Goal: Information Seeking & Learning: Learn about a topic

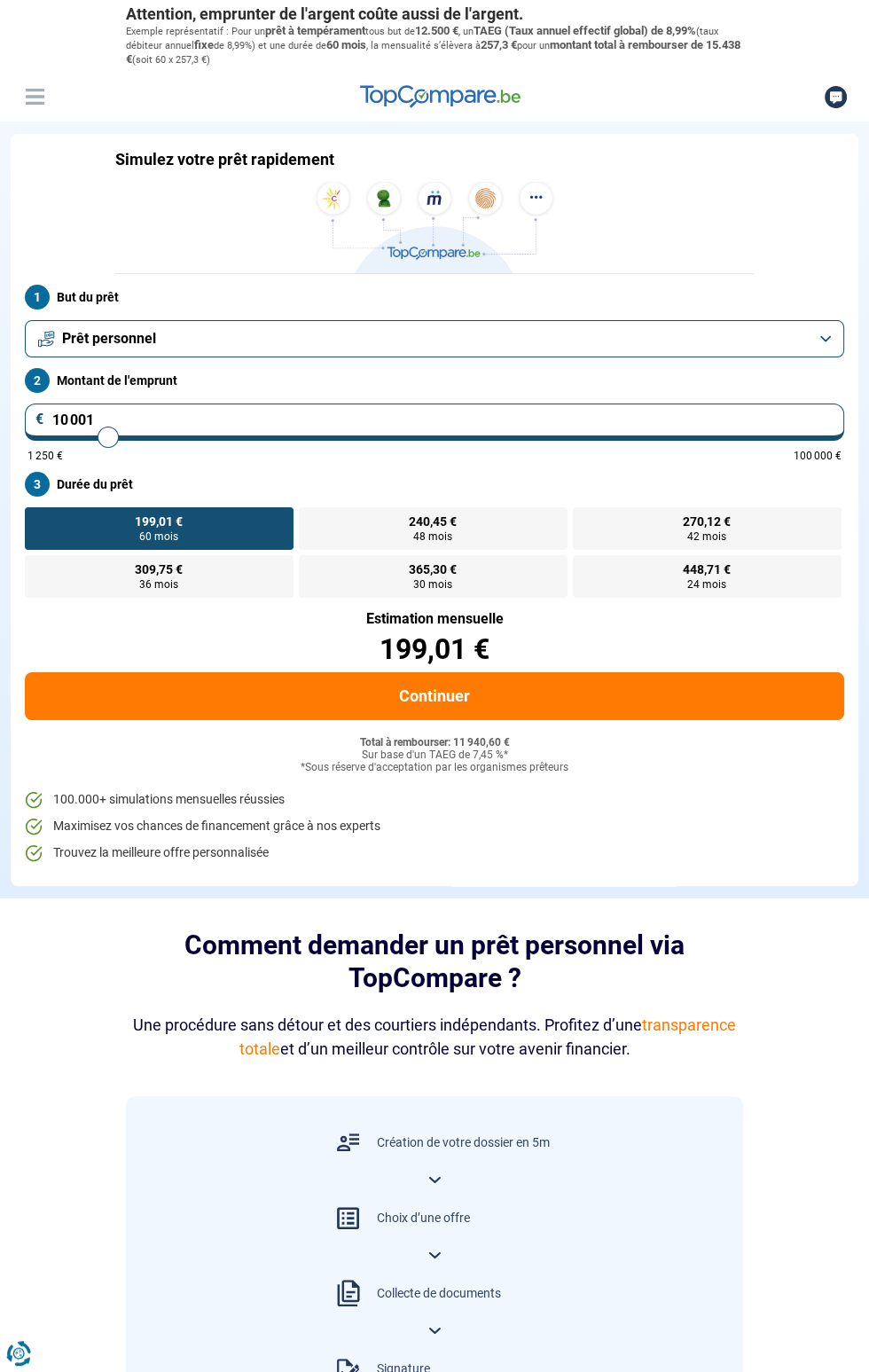
type input "61 500"
type input "61500"
radio input "false"
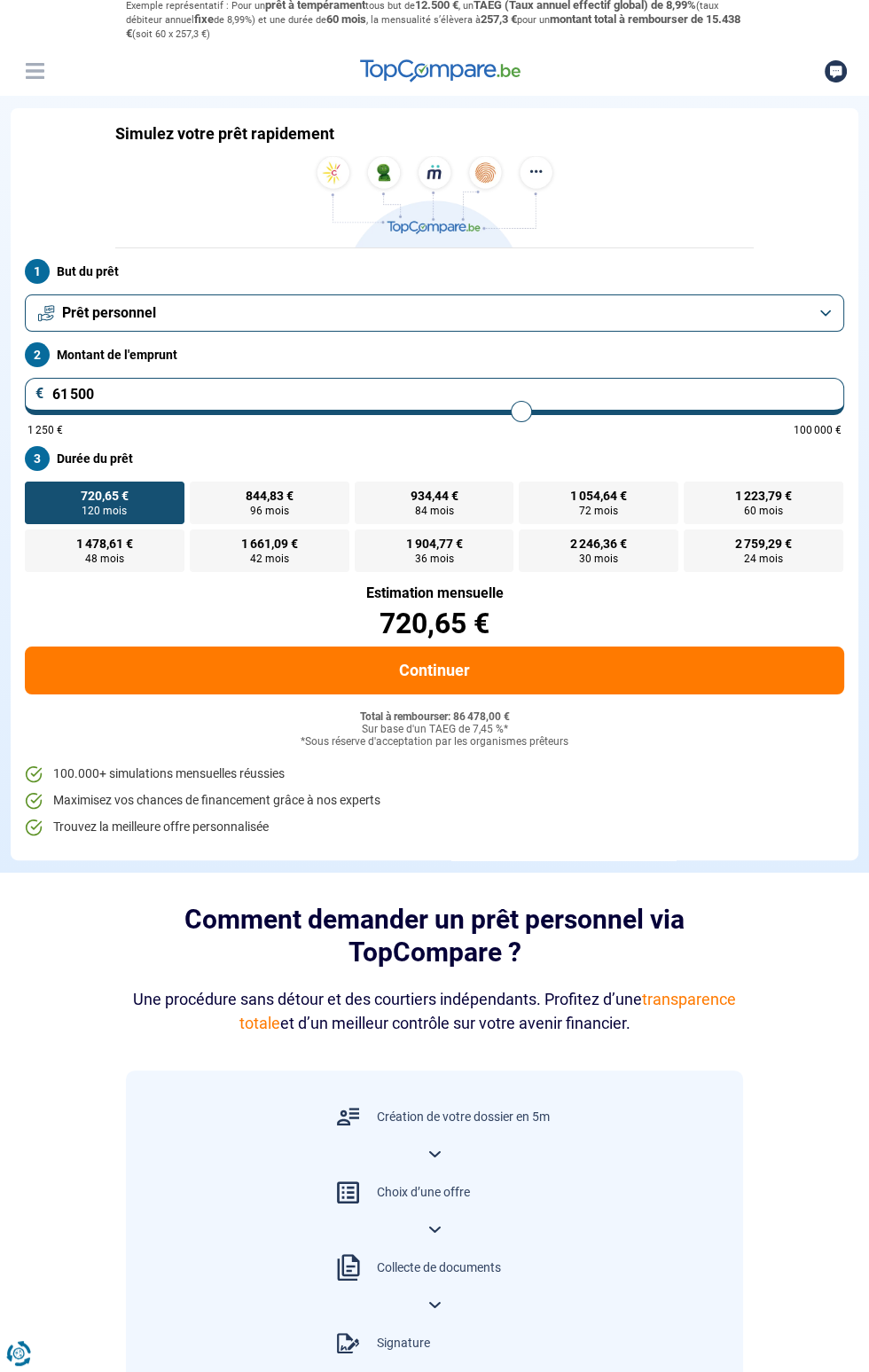
scroll to position [52, 0]
